Goal: Task Accomplishment & Management: Use online tool/utility

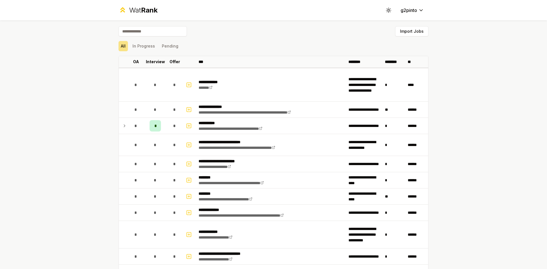
click at [159, 30] on input at bounding box center [152, 31] width 68 height 10
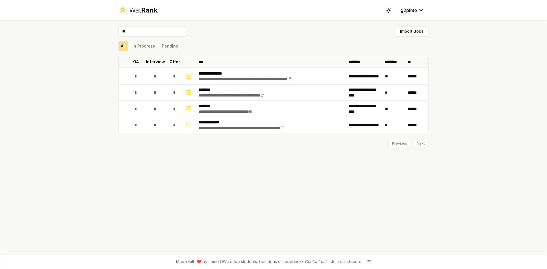
type input "*"
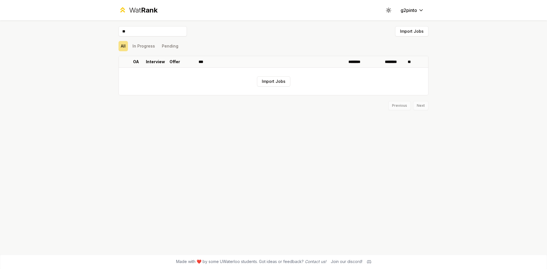
type input "*"
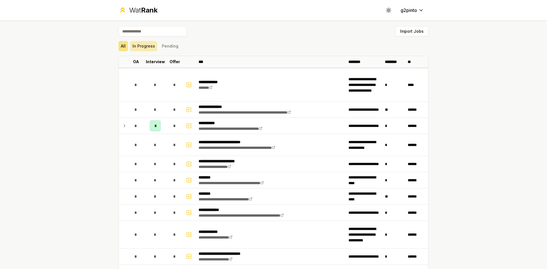
click at [143, 42] on button "In Progress" at bounding box center [143, 46] width 27 height 10
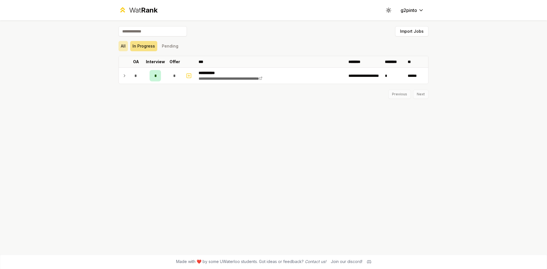
click at [122, 45] on button "All" at bounding box center [122, 46] width 9 height 10
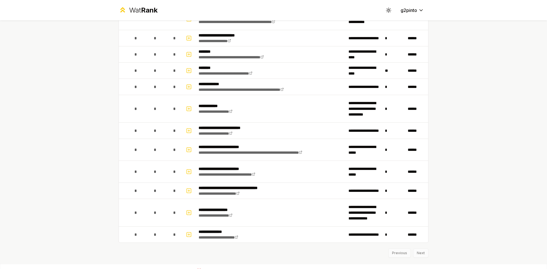
scroll to position [135, 0]
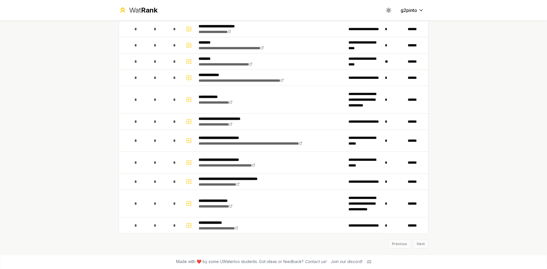
click at [421, 243] on div "Previous Next" at bounding box center [273, 241] width 310 height 15
drag, startPoint x: 421, startPoint y: 243, endPoint x: 399, endPoint y: 243, distance: 22.5
click at [421, 243] on div "Previous Next" at bounding box center [273, 241] width 310 height 15
click at [399, 243] on div "Previous Next" at bounding box center [273, 241] width 310 height 15
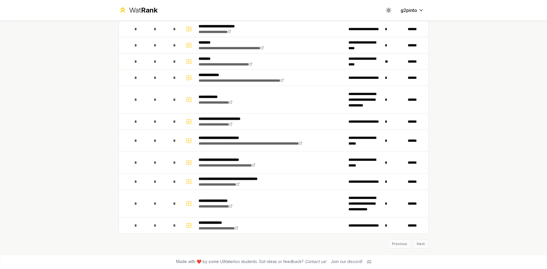
click at [422, 246] on div "Previous Next" at bounding box center [273, 241] width 310 height 15
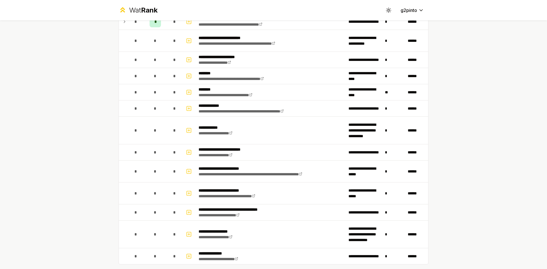
scroll to position [0, 0]
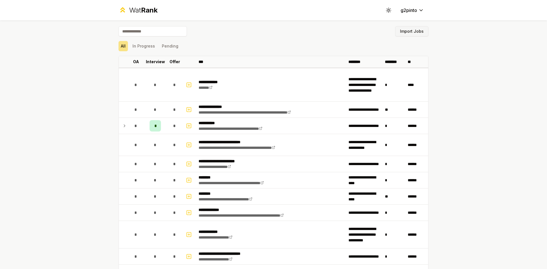
click at [409, 35] on button "Import Jobs" at bounding box center [411, 31] width 33 height 10
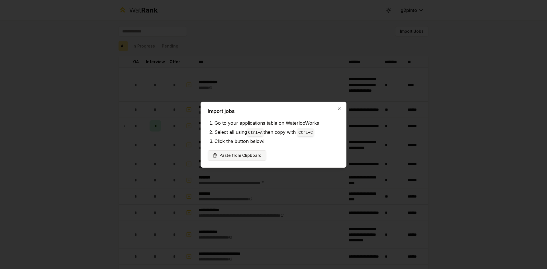
click at [235, 157] on button "Paste from Clipboard" at bounding box center [237, 155] width 59 height 10
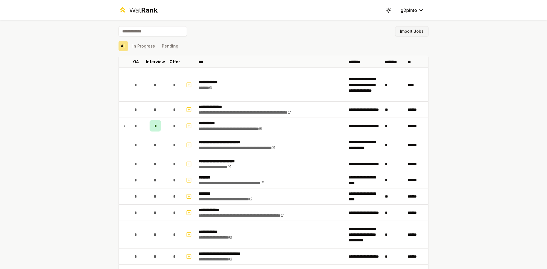
click at [409, 30] on button "Import Jobs" at bounding box center [411, 31] width 33 height 10
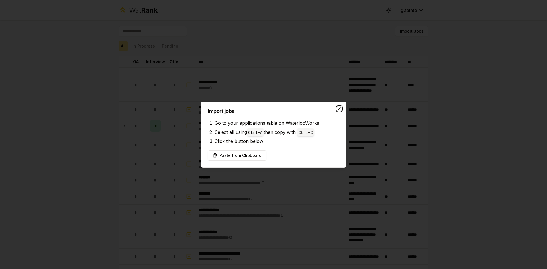
click at [338, 109] on icon "button" at bounding box center [339, 108] width 3 height 3
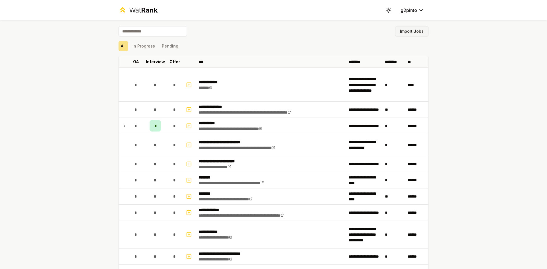
click at [414, 35] on button "Import Jobs" at bounding box center [411, 31] width 33 height 10
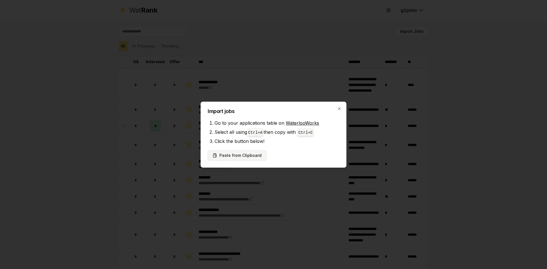
click at [249, 159] on button "Paste from Clipboard" at bounding box center [237, 155] width 59 height 10
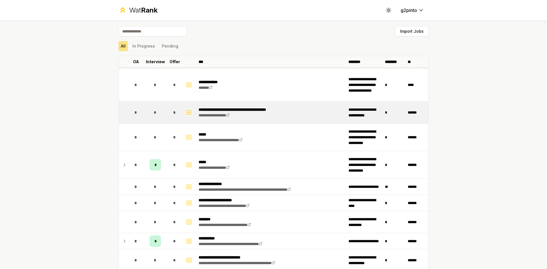
click at [186, 114] on icon "button" at bounding box center [189, 112] width 6 height 7
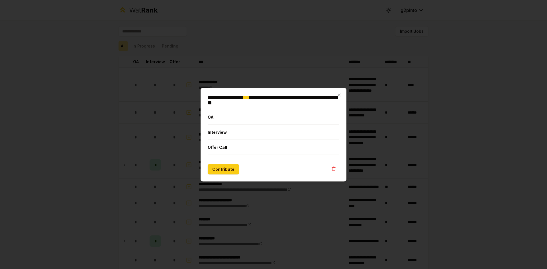
click at [227, 133] on button "Interview" at bounding box center [274, 132] width 132 height 15
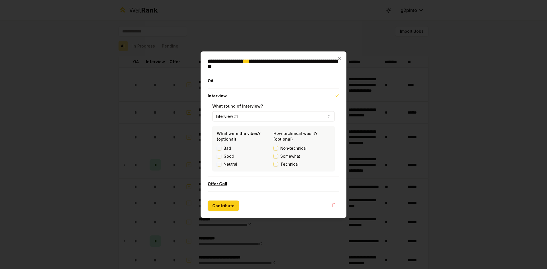
click at [222, 183] on button "Offer Call" at bounding box center [274, 183] width 132 height 15
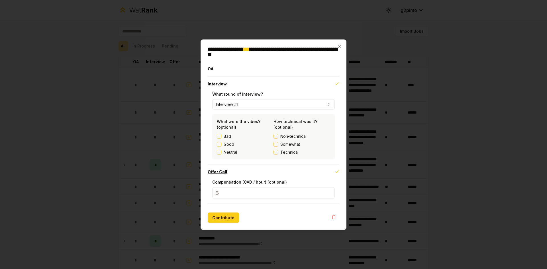
click at [218, 171] on button "Offer Call" at bounding box center [274, 171] width 132 height 15
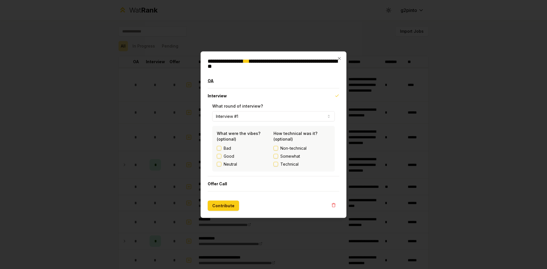
click at [215, 81] on button "OA" at bounding box center [274, 80] width 132 height 15
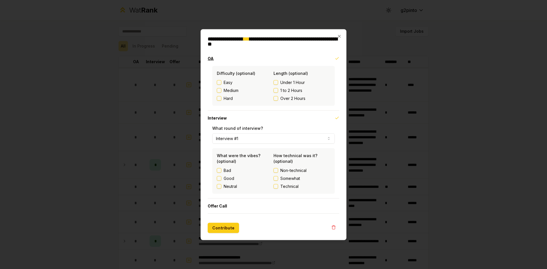
click at [211, 58] on button "OA" at bounding box center [274, 58] width 132 height 15
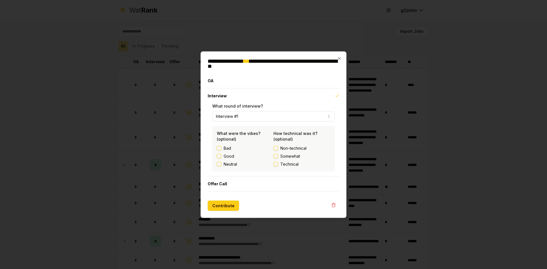
click at [229, 116] on button "Interview #1" at bounding box center [273, 116] width 122 height 10
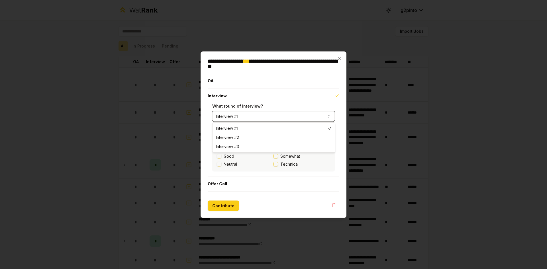
click at [229, 116] on button "Interview #1" at bounding box center [273, 116] width 122 height 10
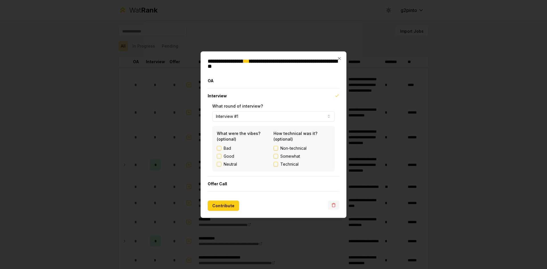
click at [332, 207] on icon "button" at bounding box center [333, 205] width 3 height 3
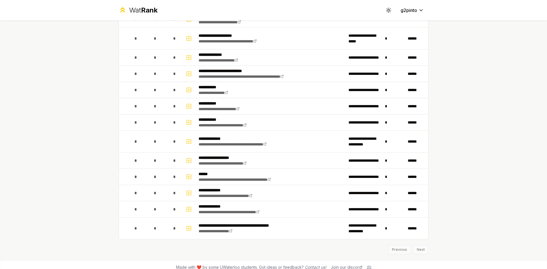
scroll to position [834, 0]
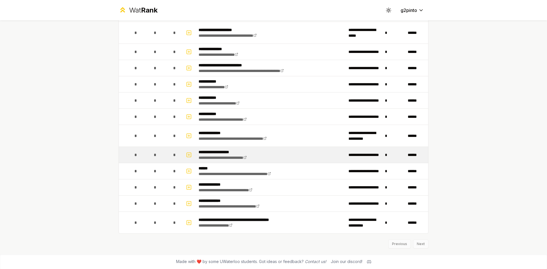
click at [203, 155] on p "**********" at bounding box center [231, 152] width 66 height 6
click at [206, 151] on p "**********" at bounding box center [231, 152] width 66 height 6
click at [206, 157] on link "**********" at bounding box center [222, 158] width 48 height 4
